Goal: Information Seeking & Learning: Learn about a topic

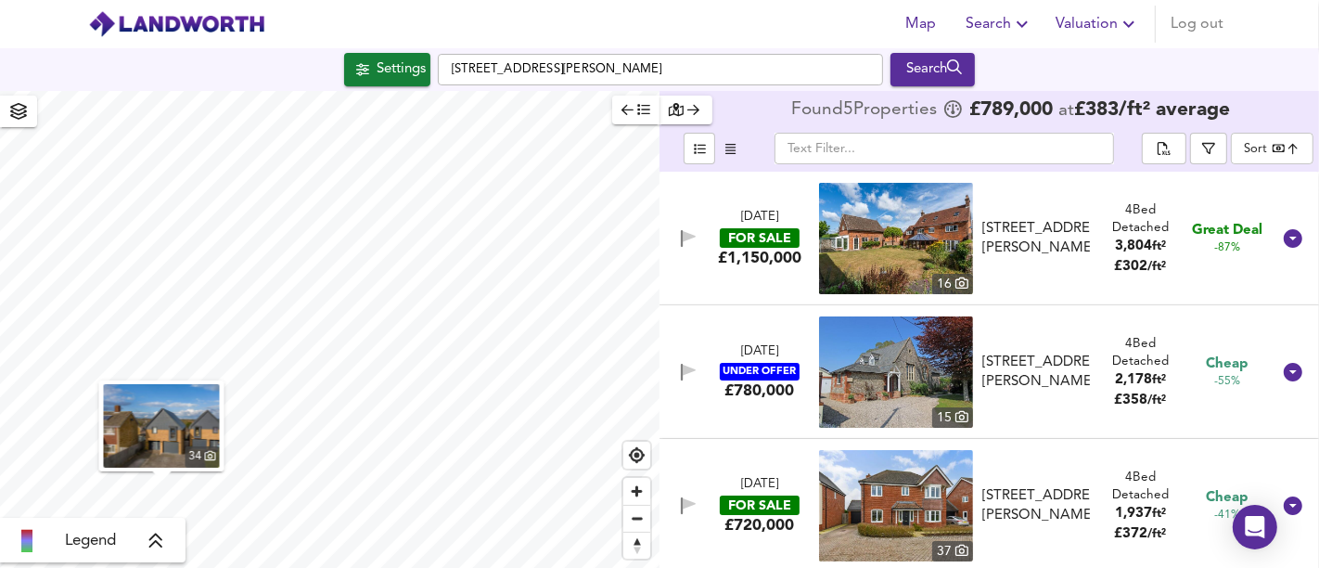
scroll to position [271, 0]
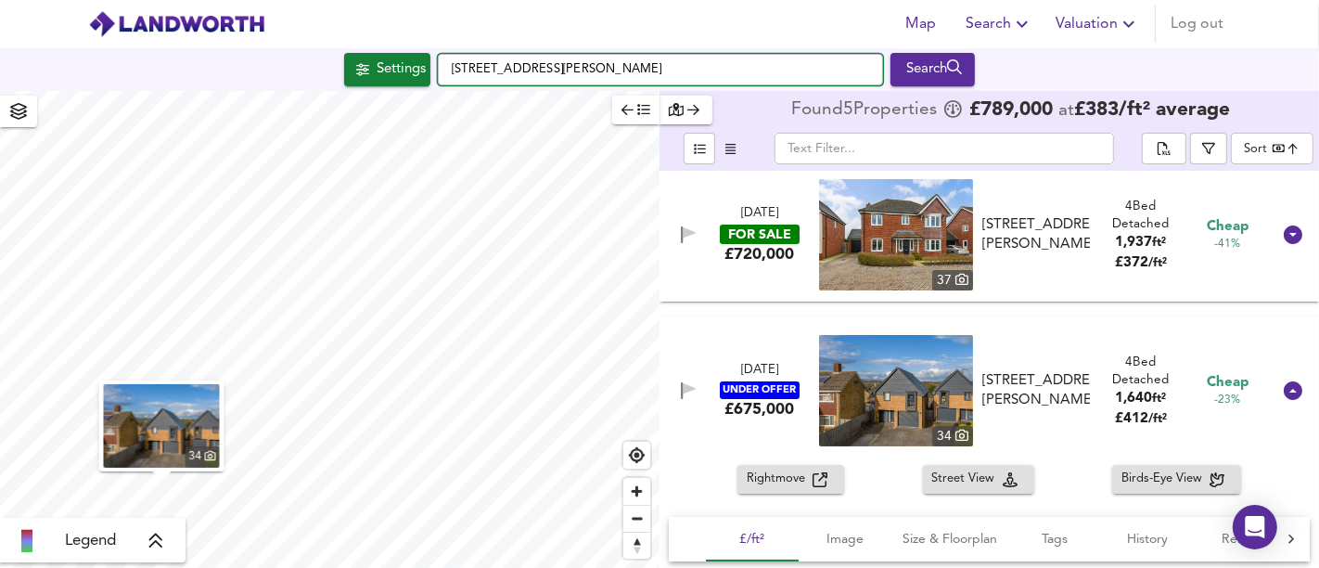
drag, startPoint x: 707, startPoint y: 69, endPoint x: 424, endPoint y: 42, distance: 284.2
click at [424, 42] on div "Map Search Valuation Log out Settings [GEOGRAPHIC_DATA][PERSON_NAME] 3DU Search…" at bounding box center [659, 284] width 1319 height 568
paste input "Holyhead Rd, Telford TF1 5AE"
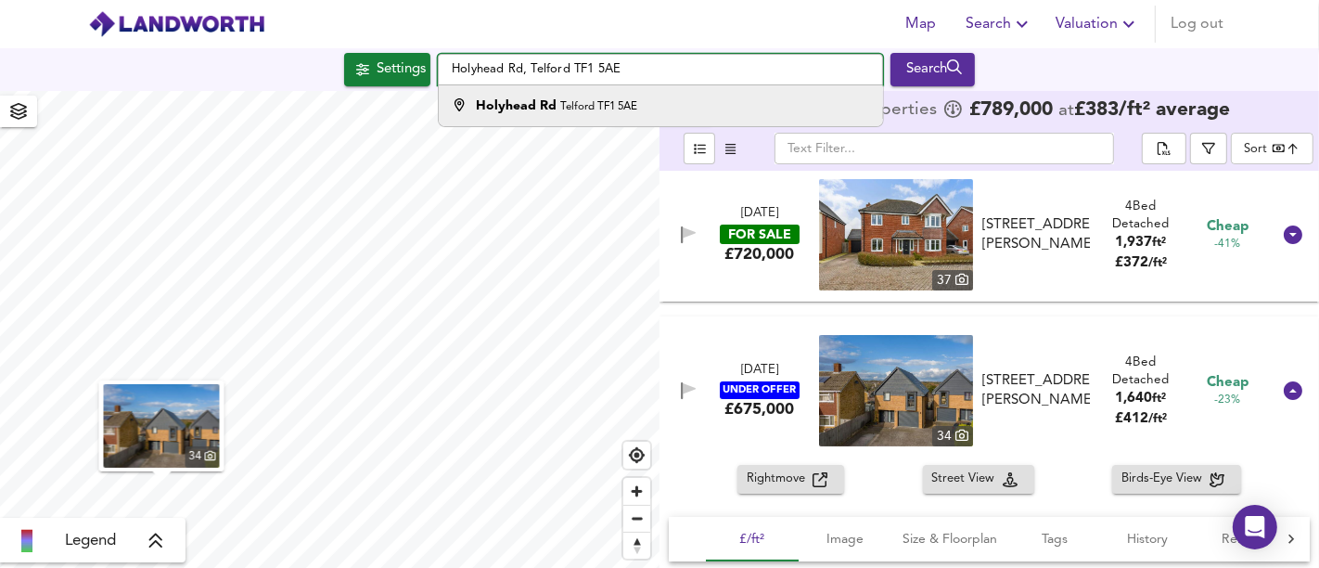
type input "Holyhead Rd, Telford TF1 5AE"
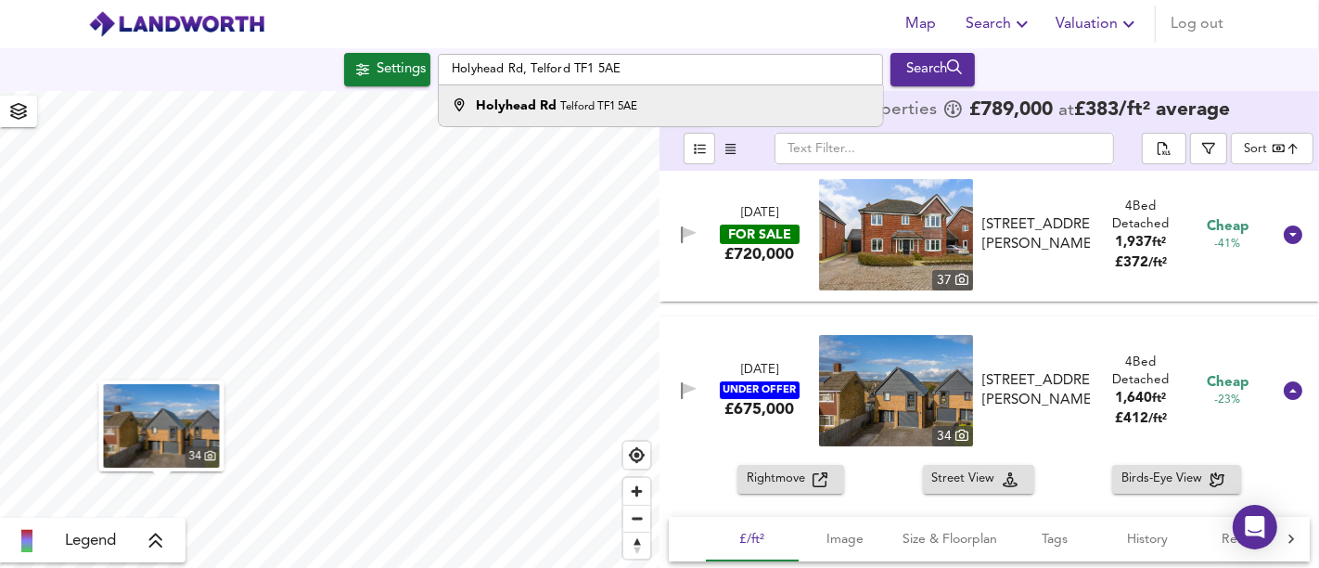
click at [570, 106] on small "Telford TF1 5AE" at bounding box center [598, 106] width 77 height 11
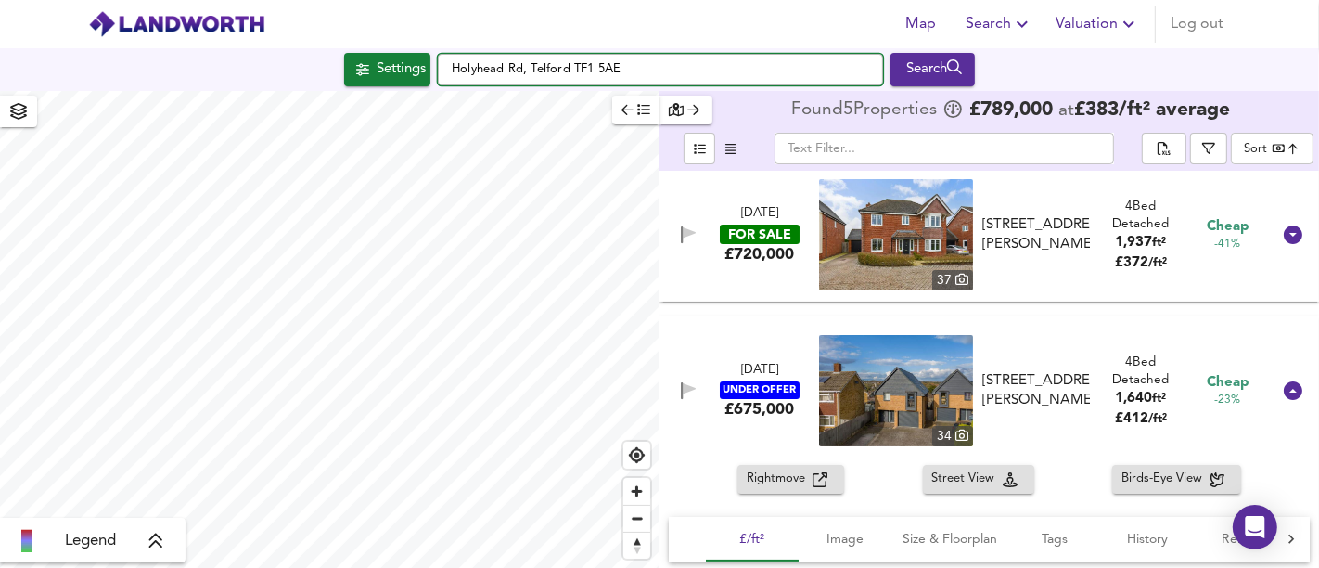
drag, startPoint x: 663, startPoint y: 65, endPoint x: 439, endPoint y: 62, distance: 224.5
click at [439, 62] on input "Holyhead Rd, Telford TF1 5AE" at bounding box center [660, 70] width 445 height 32
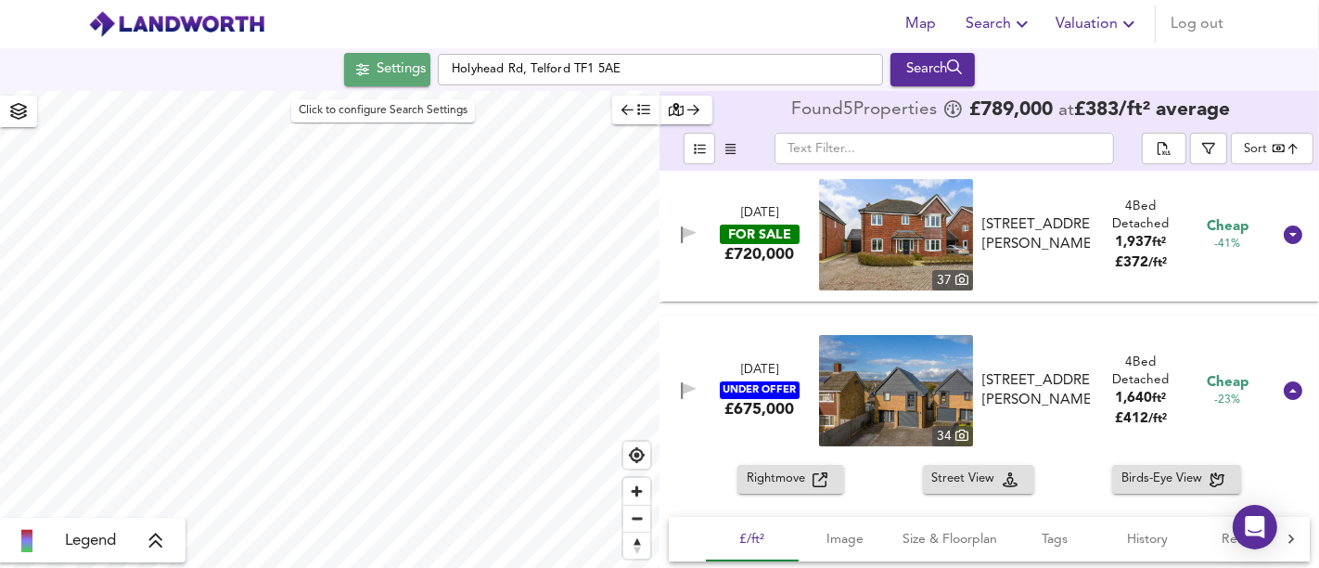
click at [400, 75] on div "Settings" at bounding box center [401, 70] width 49 height 24
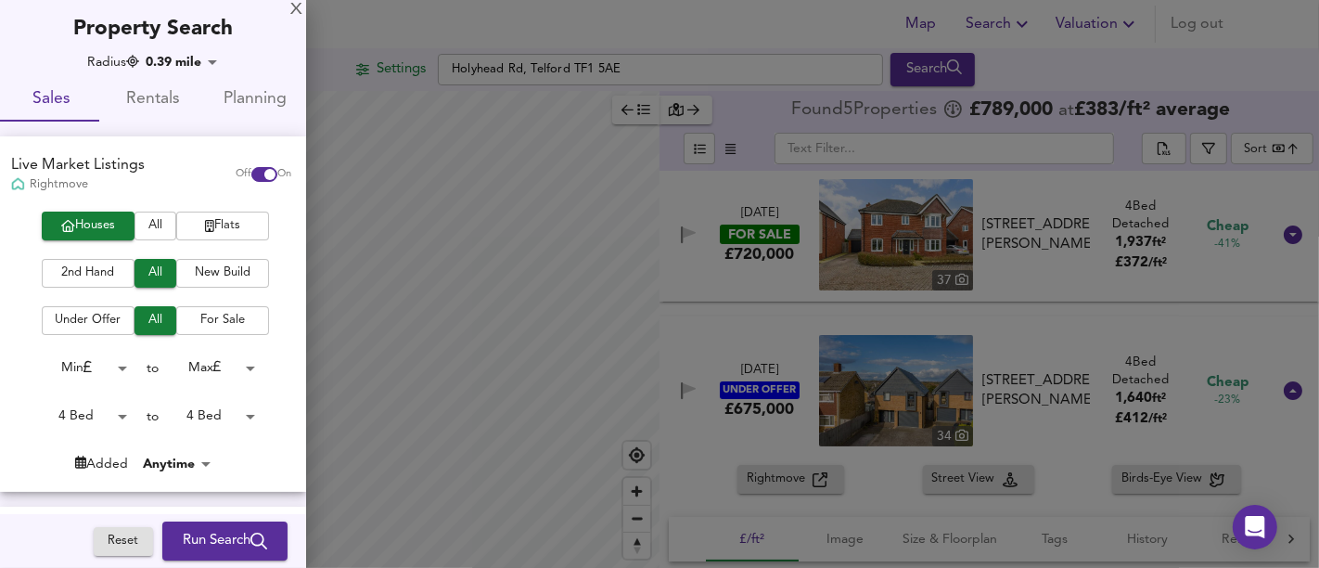
click at [75, 417] on body "Map Search Valuation Log out Settings [GEOGRAPHIC_DATA] 5AE Search Legend Found…" at bounding box center [659, 284] width 1319 height 568
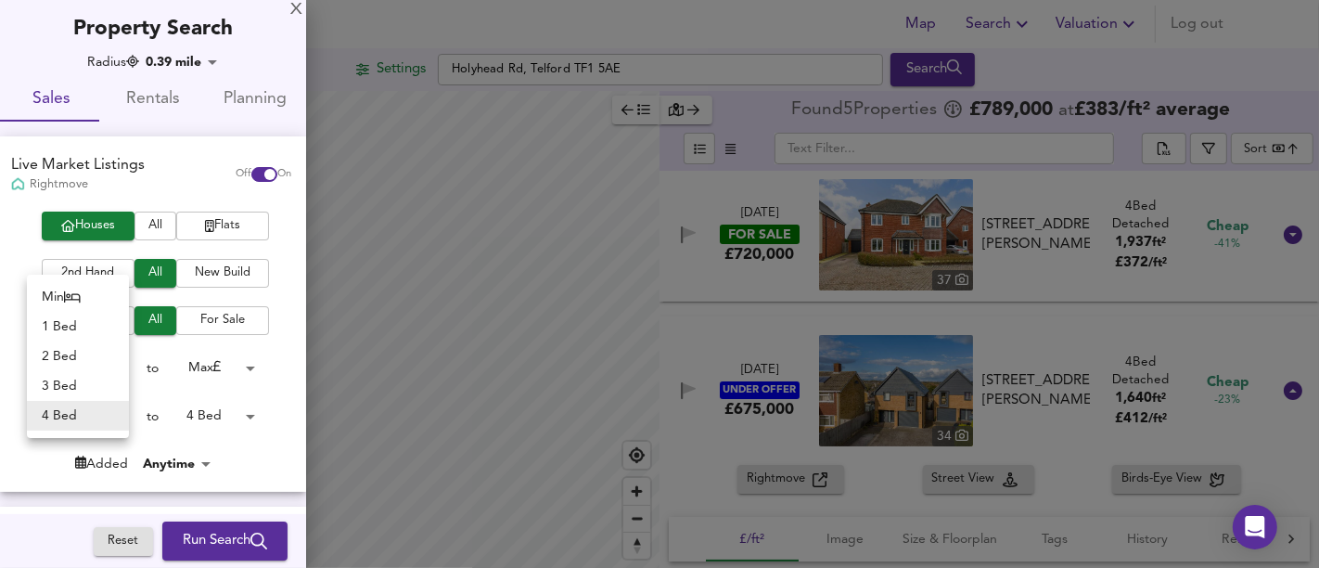
click at [82, 380] on li "3 Bed" at bounding box center [78, 386] width 102 height 30
type input "3"
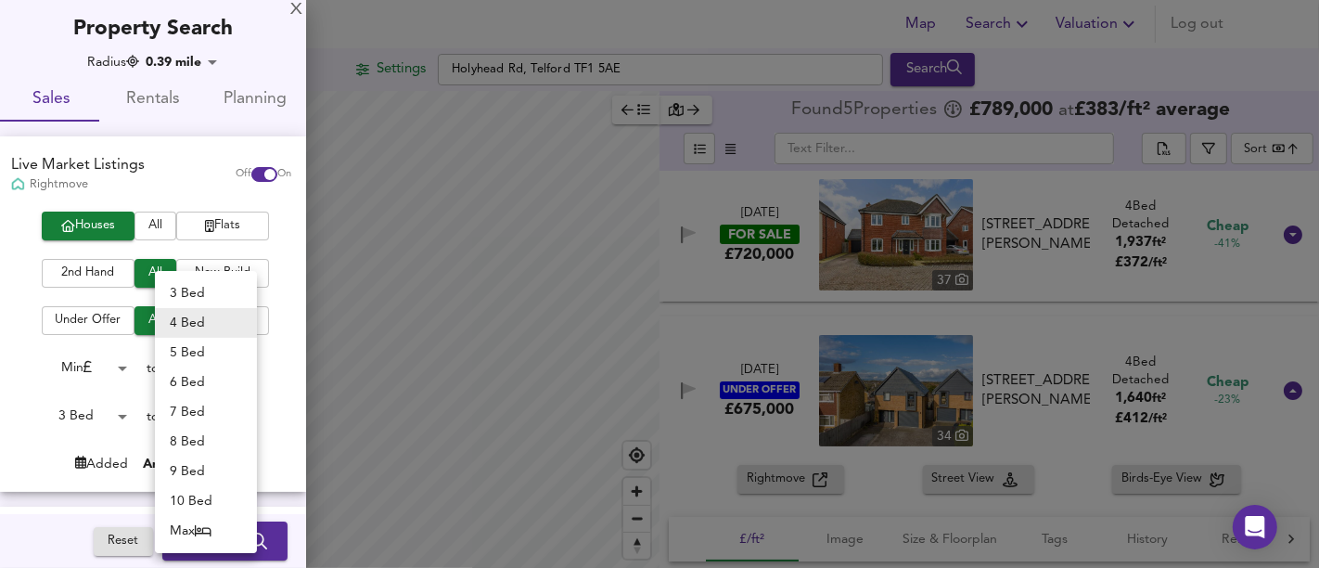
click at [215, 422] on body "Map Search Valuation Log out Settings [GEOGRAPHIC_DATA] 5AE Search Legend Found…" at bounding box center [659, 284] width 1319 height 568
click at [205, 288] on li "3 Bed" at bounding box center [206, 293] width 102 height 30
type input "3"
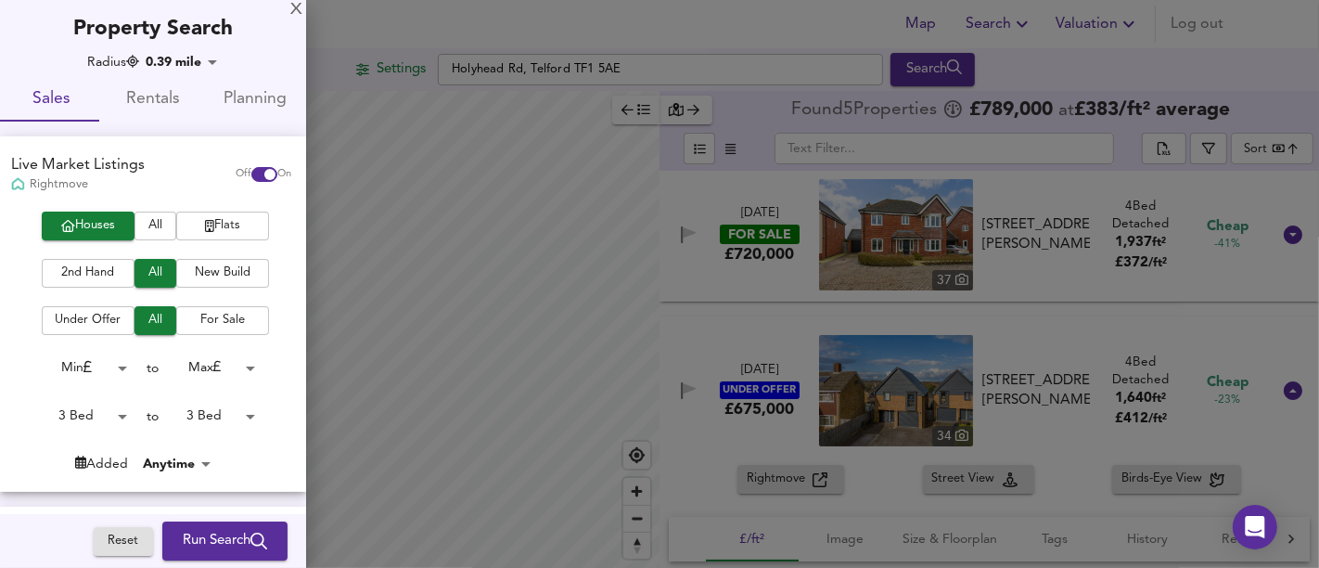
click at [250, 533] on icon "submit" at bounding box center [258, 540] width 17 height 17
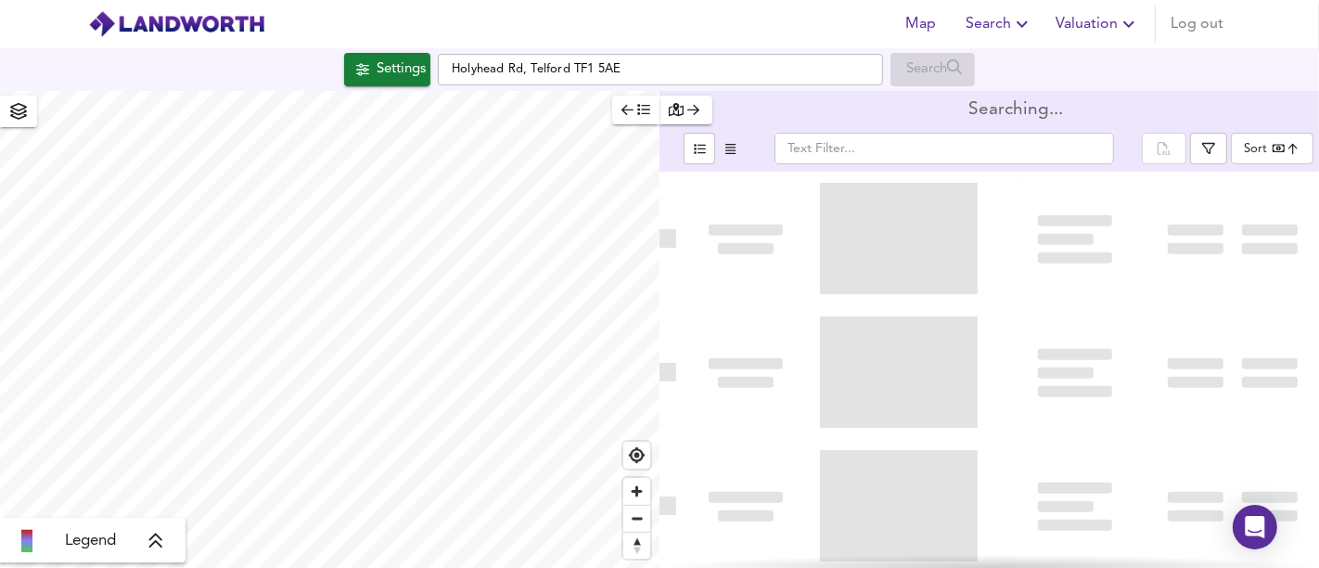
type input "bestdeal"
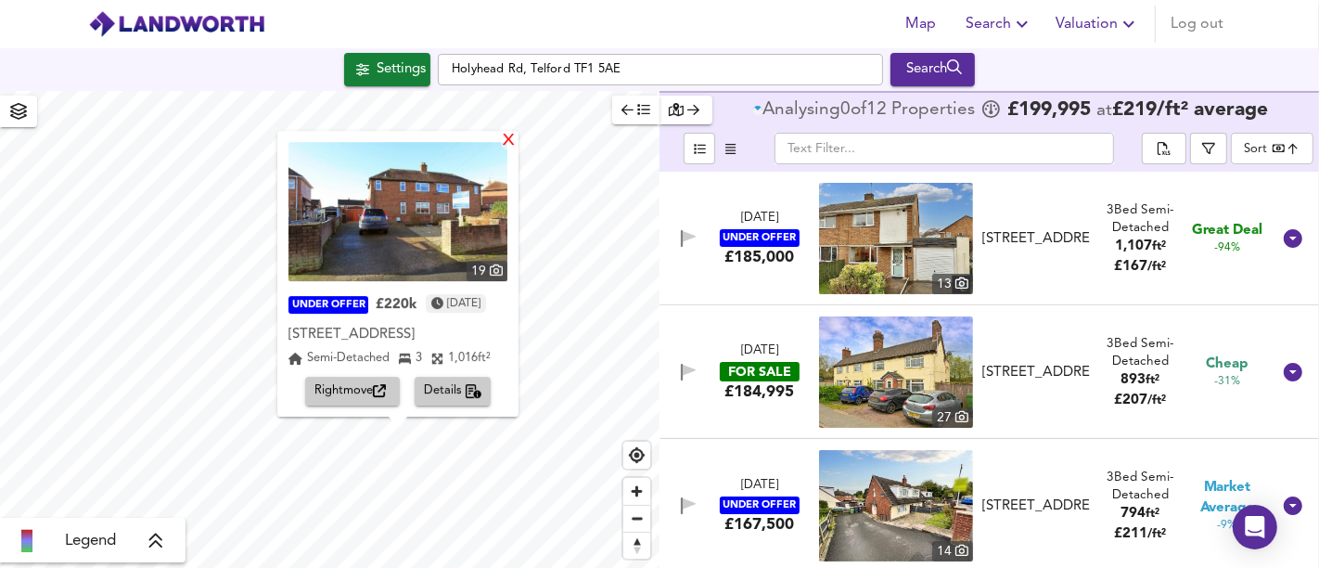
click at [518, 144] on div "19 UNDER OFFER £220k [DATE] Victoria [STREET_ADDRESS] Semi-Detached 3 1,016 ft²…" at bounding box center [397, 274] width 241 height 286
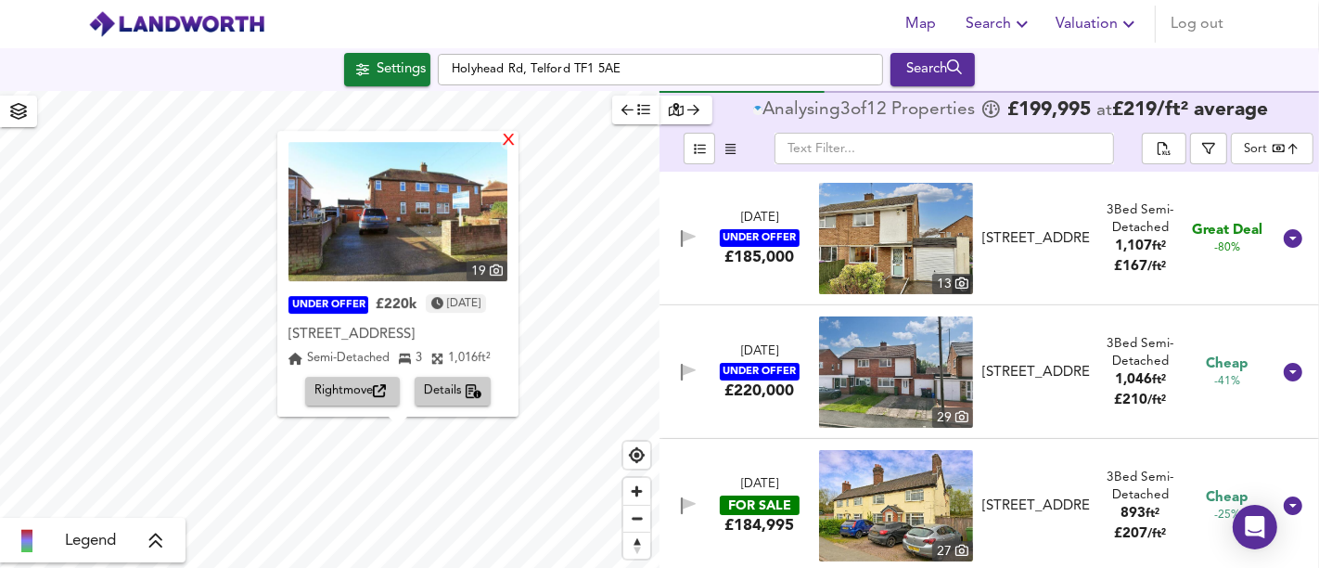
click at [516, 143] on div "X" at bounding box center [509, 142] width 16 height 18
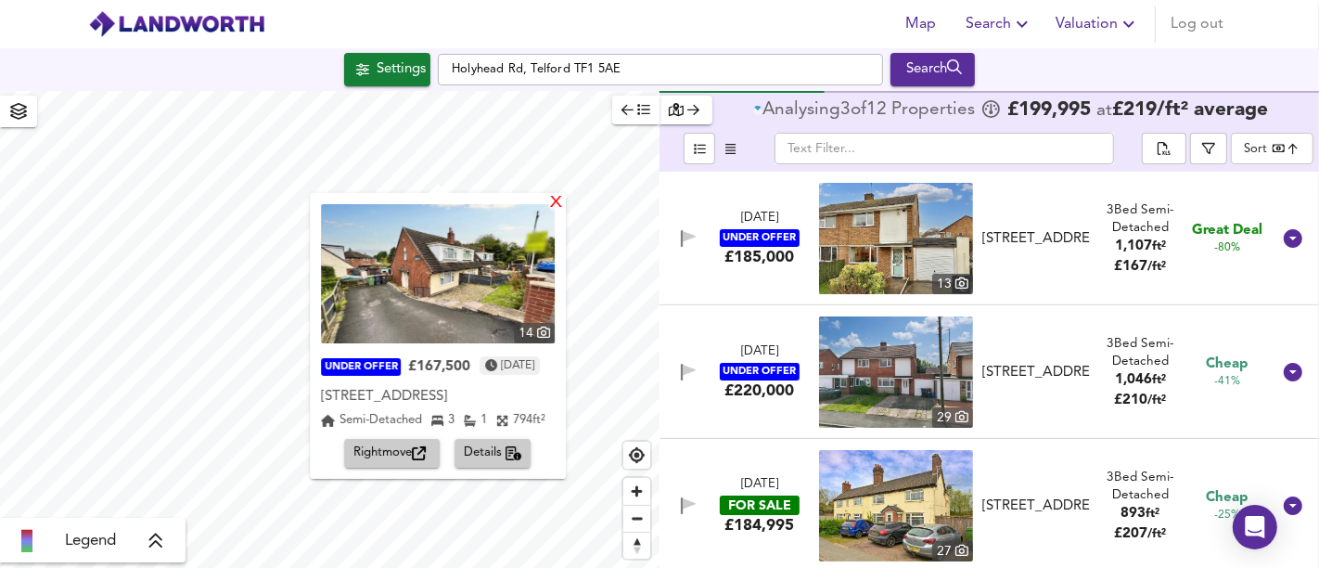
click at [564, 209] on div "X" at bounding box center [556, 204] width 16 height 18
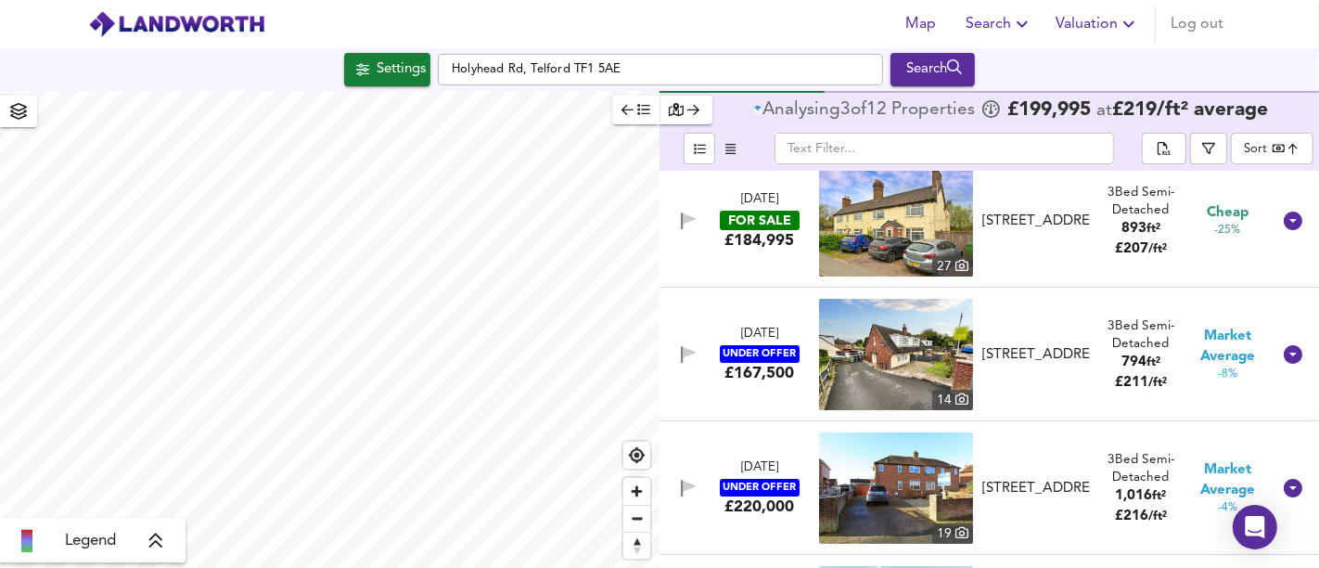
scroll to position [484, 0]
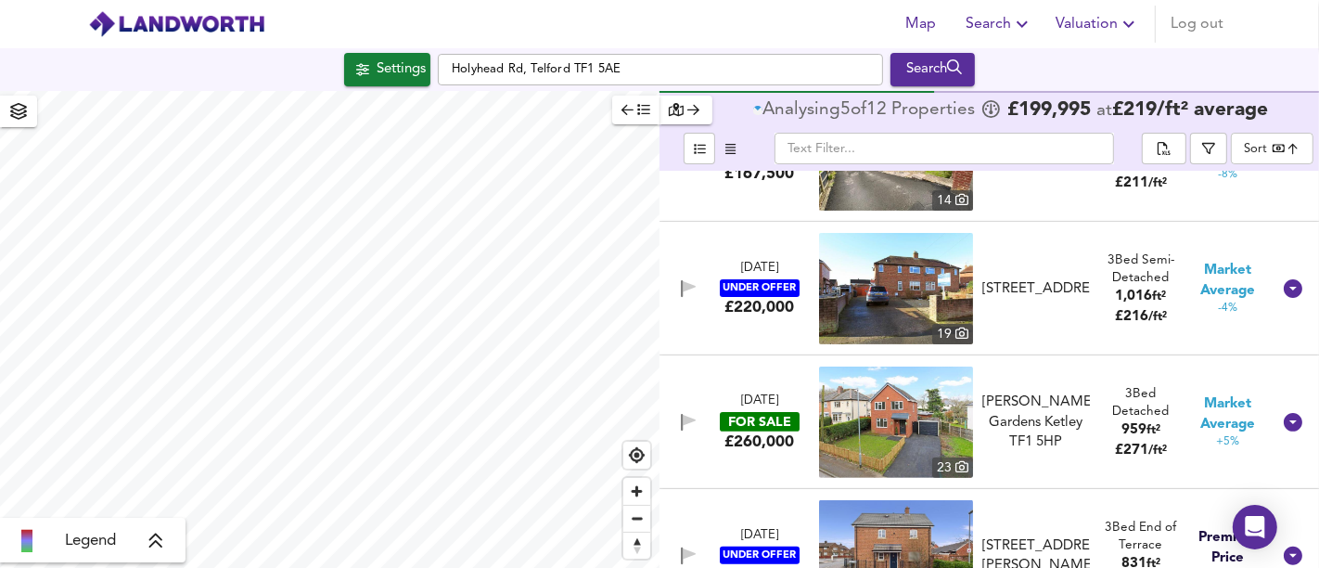
click at [751, 445] on div "£260,000" at bounding box center [759, 441] width 70 height 20
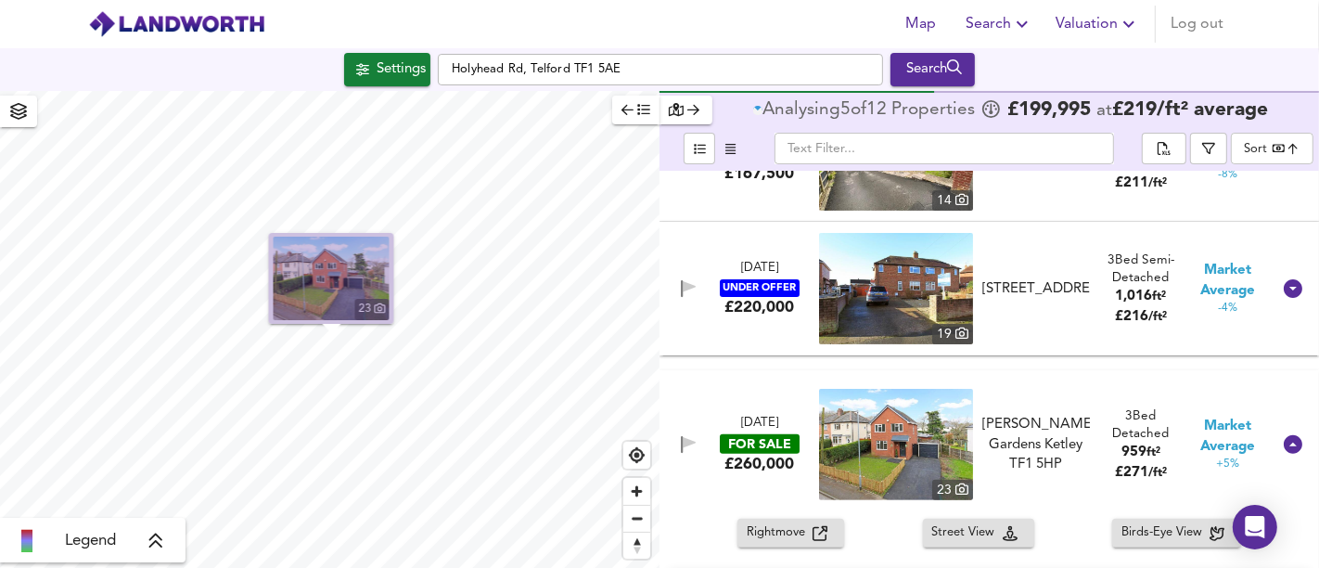
click at [320, 296] on img "button" at bounding box center [332, 278] width 116 height 83
